Goal: Information Seeking & Learning: Learn about a topic

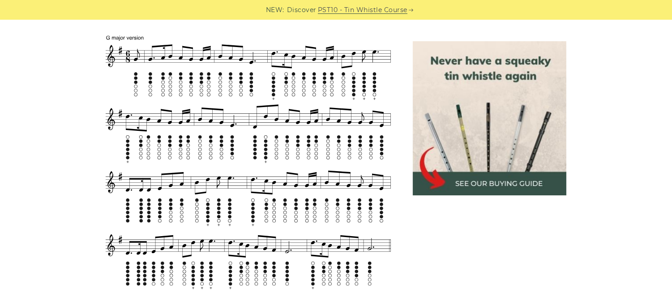
scroll to position [613, 0]
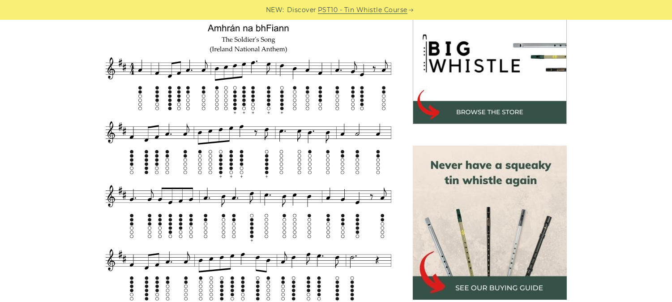
scroll to position [282, 0]
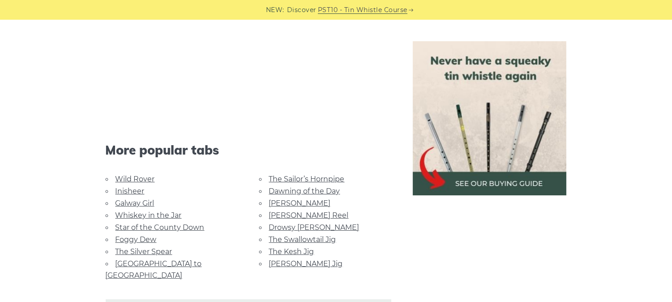
scroll to position [696, 0]
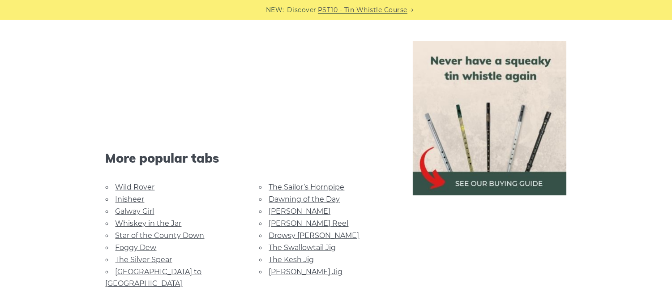
click at [295, 255] on link "The Kesh Jig" at bounding box center [291, 259] width 45 height 9
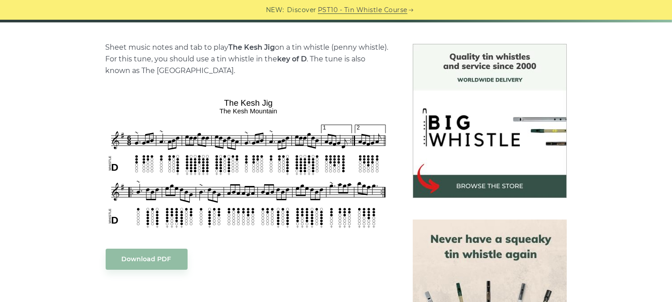
scroll to position [208, 0]
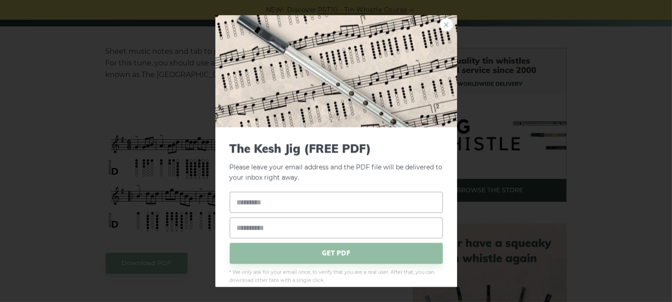
click at [443, 22] on link "×" at bounding box center [445, 24] width 13 height 13
